Goal: Transaction & Acquisition: Purchase product/service

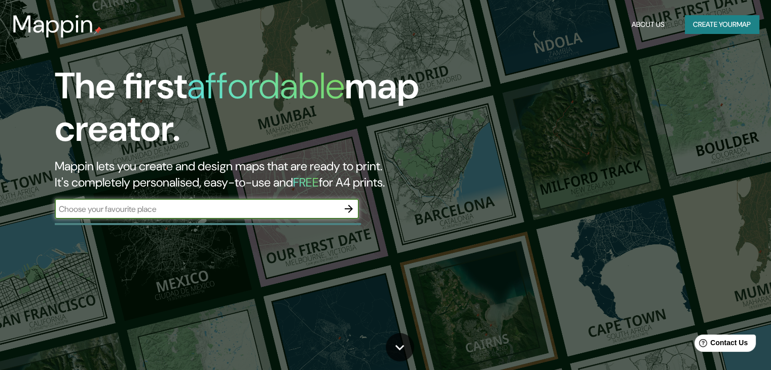
click at [249, 211] on input "text" at bounding box center [197, 209] width 284 height 12
type input "[GEOGRAPHIC_DATA][PERSON_NAME]"
click at [351, 212] on icon "button" at bounding box center [349, 209] width 12 height 12
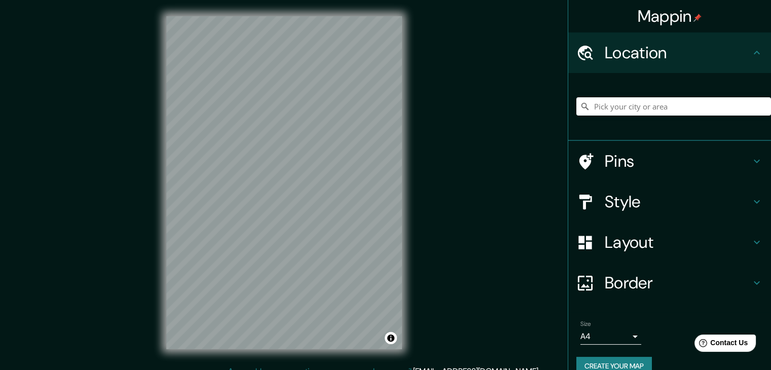
click at [656, 199] on h4 "Style" at bounding box center [678, 202] width 146 height 20
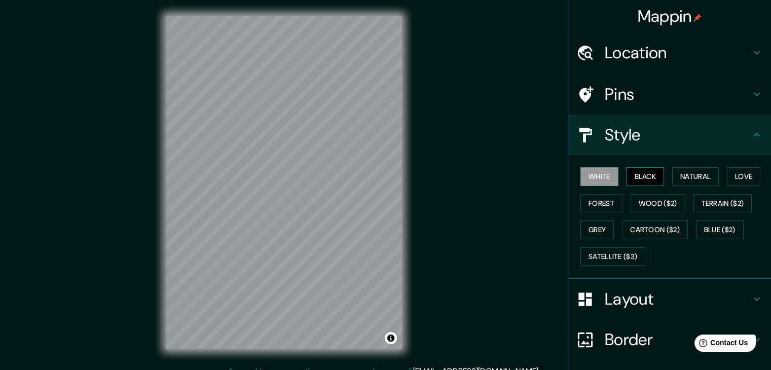
click at [639, 176] on button "Black" at bounding box center [646, 176] width 38 height 19
click at [679, 177] on button "Natural" at bounding box center [695, 176] width 47 height 19
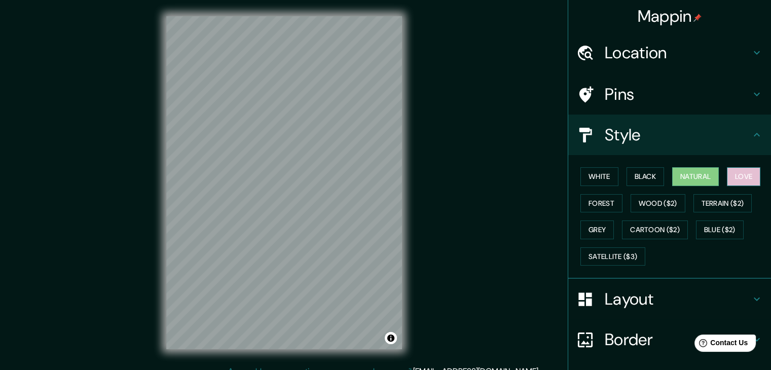
click at [727, 173] on button "Love" at bounding box center [743, 176] width 33 height 19
click at [607, 205] on button "Forest" at bounding box center [602, 203] width 42 height 19
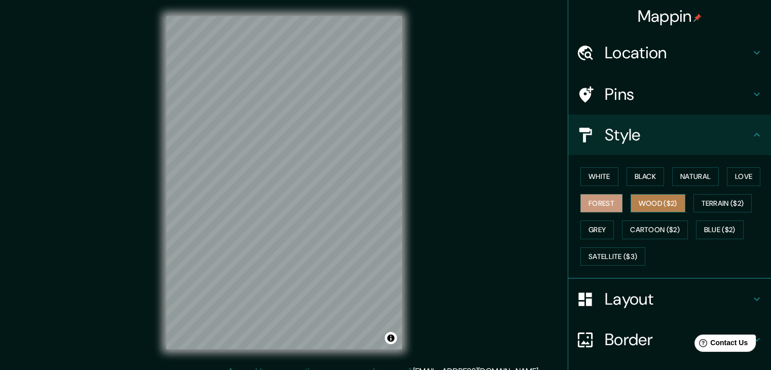
click at [637, 199] on button "Wood ($2)" at bounding box center [658, 203] width 55 height 19
click at [602, 230] on button "Grey" at bounding box center [597, 230] width 33 height 19
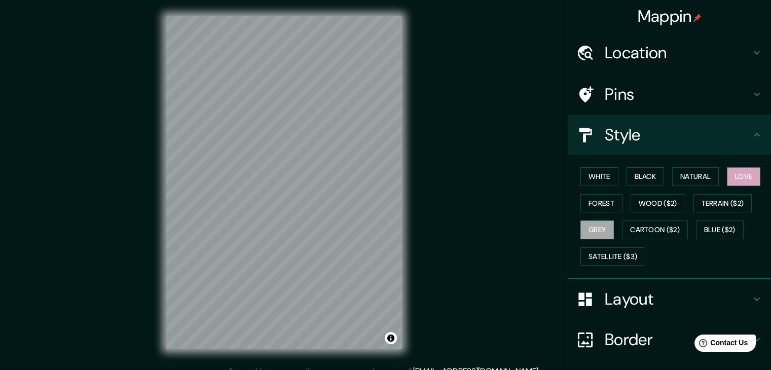
click at [734, 175] on button "Love" at bounding box center [743, 176] width 33 height 19
click at [704, 174] on button "Natural" at bounding box center [695, 176] width 47 height 19
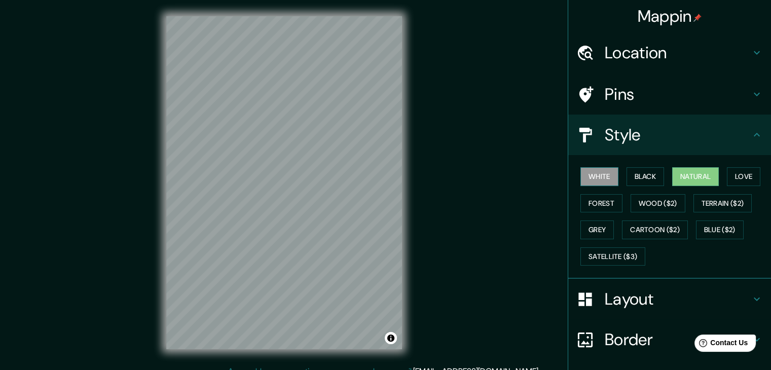
click at [581, 180] on button "White" at bounding box center [600, 176] width 38 height 19
click at [678, 169] on button "Natural" at bounding box center [695, 176] width 47 height 19
click at [606, 176] on button "White" at bounding box center [600, 176] width 38 height 19
click at [692, 108] on div "Pins" at bounding box center [669, 94] width 203 height 41
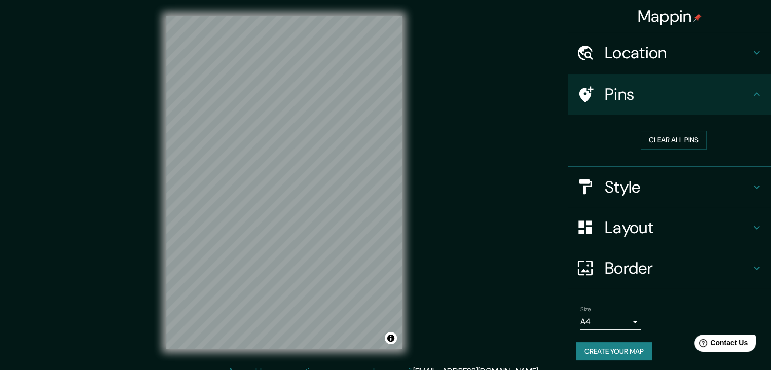
click at [691, 108] on div "Pins" at bounding box center [669, 94] width 203 height 41
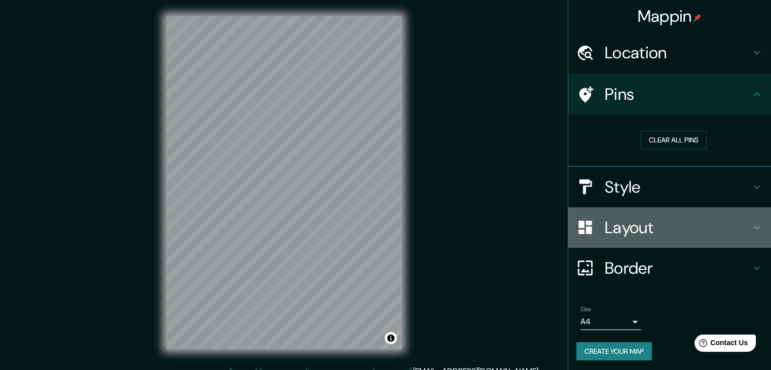
click at [657, 224] on h4 "Layout" at bounding box center [678, 228] width 146 height 20
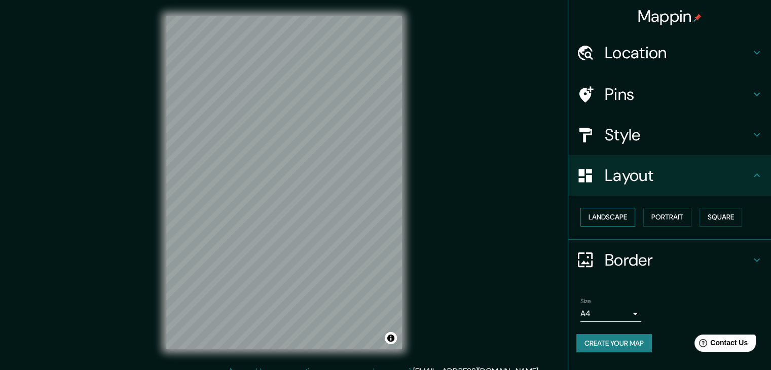
click at [630, 220] on button "Landscape" at bounding box center [608, 217] width 55 height 19
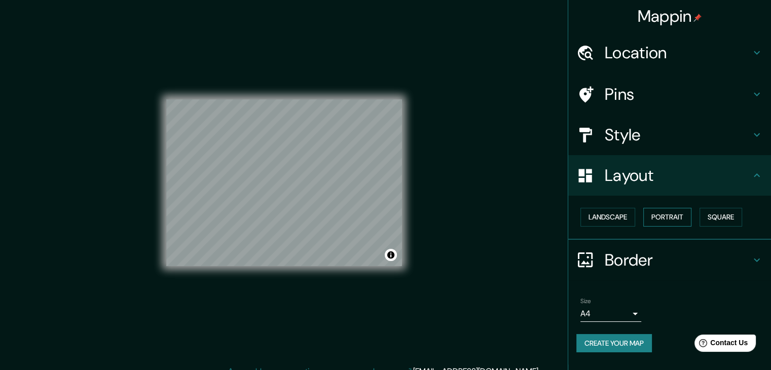
click at [680, 215] on button "Portrait" at bounding box center [667, 217] width 48 height 19
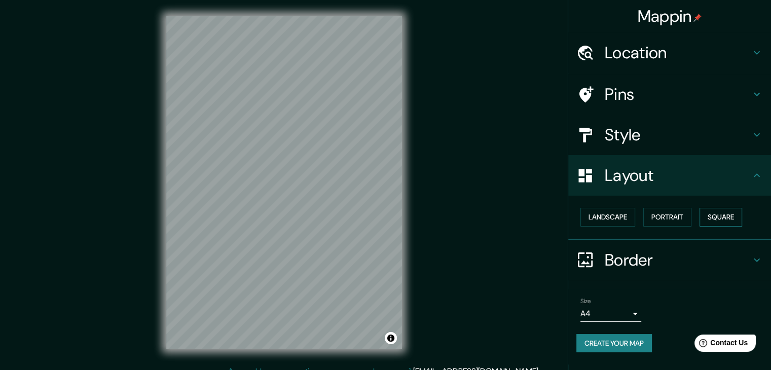
click at [711, 215] on button "Square" at bounding box center [721, 217] width 43 height 19
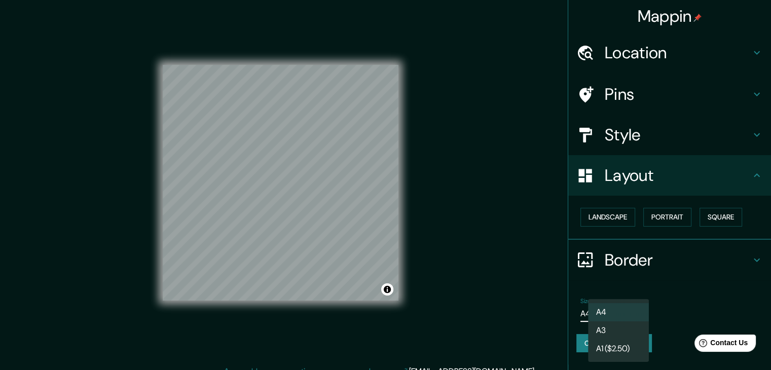
click at [590, 317] on body "Mappin Location Pins Style Layout Landscape Portrait Square Border Choose a bor…" at bounding box center [385, 185] width 771 height 370
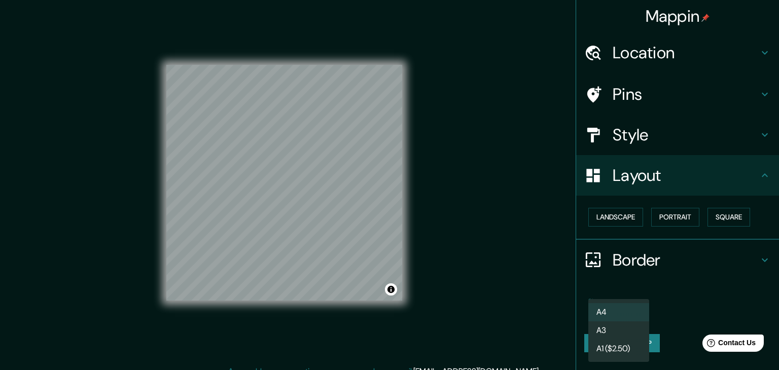
click at [604, 309] on li "A4" at bounding box center [618, 312] width 61 height 18
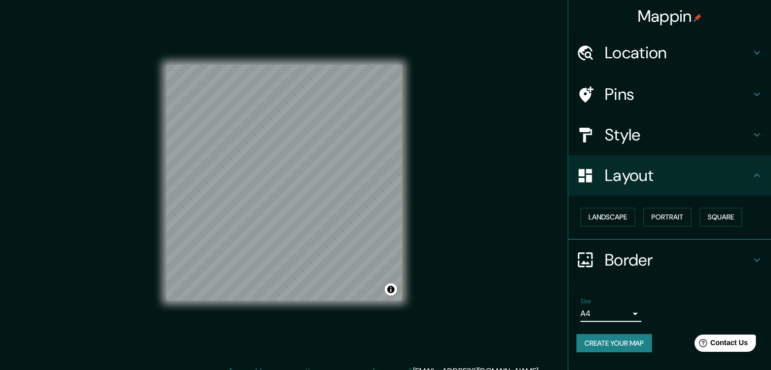
click at [668, 253] on h4 "Border" at bounding box center [678, 260] width 146 height 20
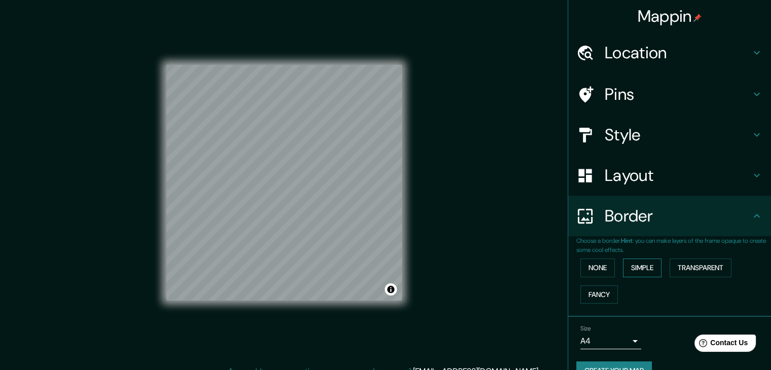
click at [633, 267] on button "Simple" at bounding box center [642, 268] width 39 height 19
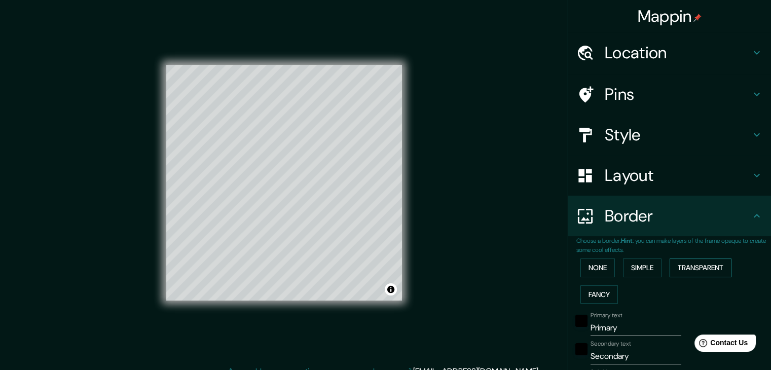
click at [701, 268] on button "Transparent" at bounding box center [701, 268] width 62 height 19
click at [592, 297] on button "Fancy" at bounding box center [600, 294] width 38 height 19
click at [594, 272] on button "None" at bounding box center [598, 268] width 34 height 19
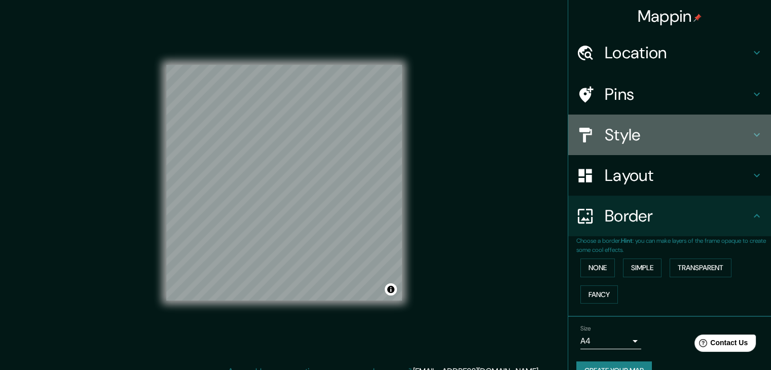
drag, startPoint x: 639, startPoint y: 138, endPoint x: 652, endPoint y: 131, distance: 15.0
click at [648, 132] on h4 "Style" at bounding box center [678, 135] width 146 height 20
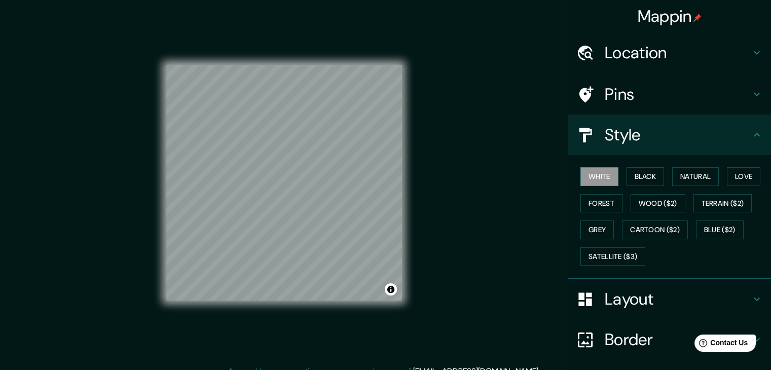
click at [647, 217] on div "White Black Natural Love Forest Wood ($2) Terrain ($2) Grey Cartoon ($2) Blue (…" at bounding box center [674, 216] width 195 height 106
click at [643, 230] on button "Cartoon ($2)" at bounding box center [655, 230] width 66 height 19
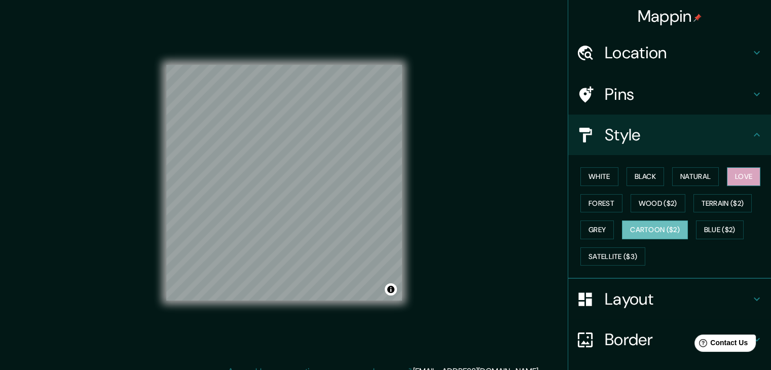
click at [729, 175] on button "Love" at bounding box center [743, 176] width 33 height 19
click at [601, 203] on button "Forest" at bounding box center [602, 203] width 42 height 19
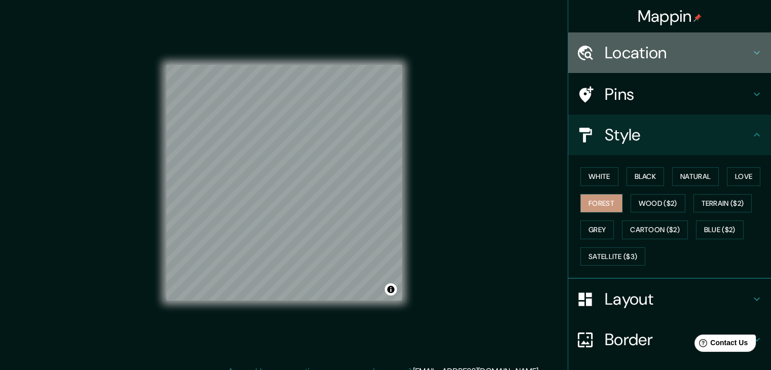
click at [658, 58] on h4 "Location" at bounding box center [678, 53] width 146 height 20
